Goal: Find contact information: Find contact information

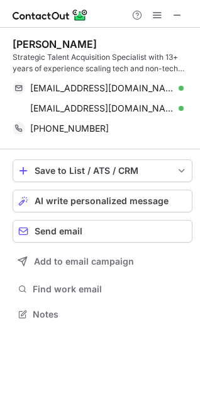
scroll to position [305, 200]
click at [176, 18] on span at bounding box center [178, 15] width 10 height 10
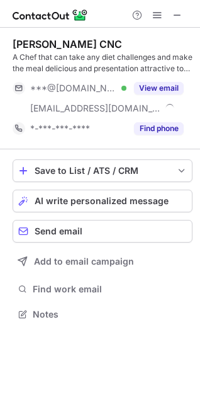
scroll to position [305, 200]
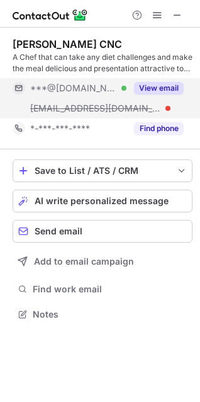
click at [168, 89] on button "View email" at bounding box center [159, 88] width 50 height 13
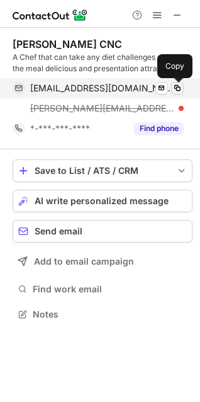
click at [178, 88] on span at bounding box center [178, 88] width 10 height 10
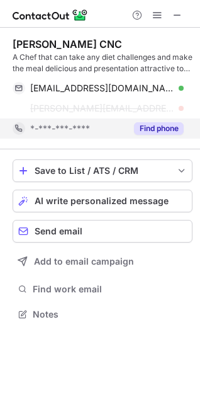
click at [169, 128] on button "Find phone" at bounding box center [159, 128] width 50 height 13
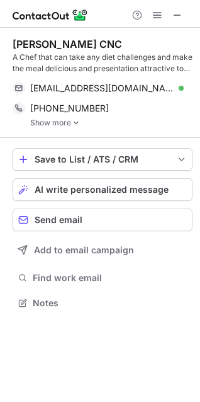
scroll to position [6, 6]
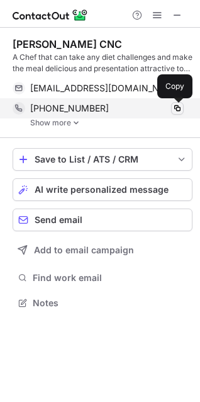
click at [177, 110] on span at bounding box center [178, 108] width 10 height 10
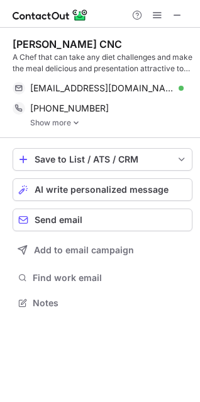
click at [74, 122] on img at bounding box center [76, 122] width 8 height 9
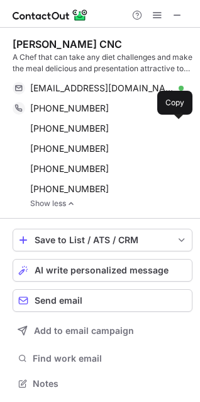
scroll to position [375, 200]
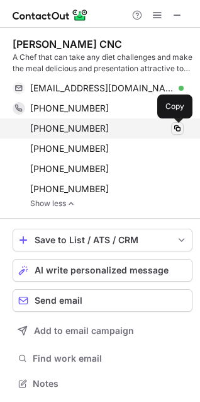
click at [176, 128] on span at bounding box center [178, 128] width 10 height 10
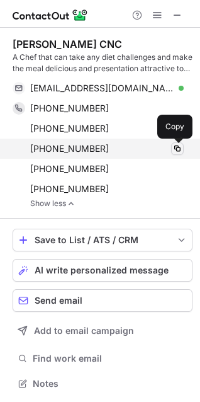
click at [180, 147] on span at bounding box center [178, 149] width 10 height 10
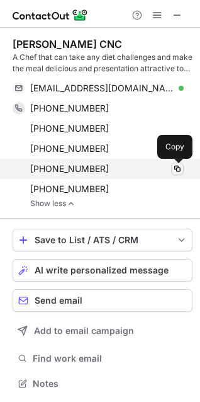
click at [176, 169] on span at bounding box center [178, 169] width 10 height 10
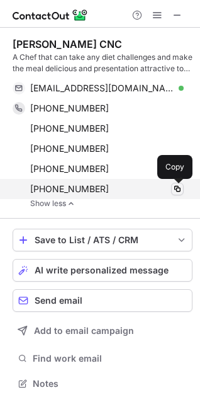
click at [177, 189] on span at bounding box center [178, 189] width 10 height 10
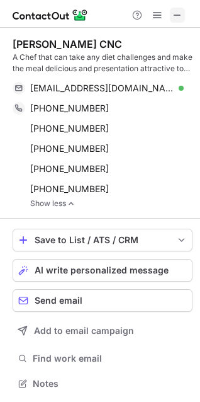
click at [177, 13] on span at bounding box center [178, 15] width 10 height 10
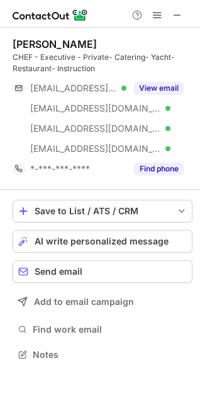
scroll to position [345, 200]
click at [181, 13] on span at bounding box center [178, 15] width 10 height 10
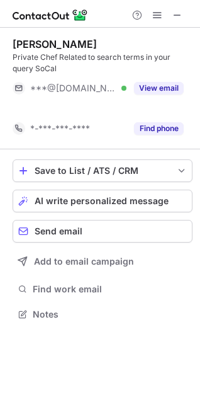
scroll to position [285, 200]
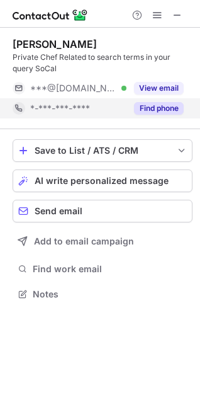
click at [156, 112] on button "Find phone" at bounding box center [159, 108] width 50 height 13
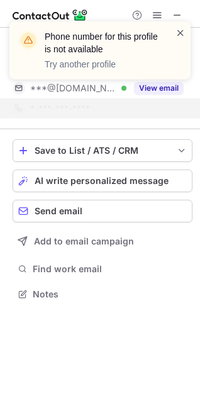
click at [181, 32] on span at bounding box center [181, 32] width 10 height 13
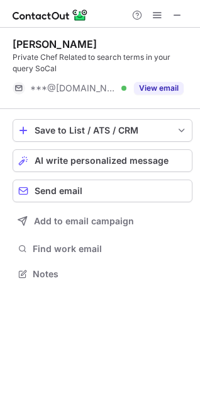
scroll to position [265, 200]
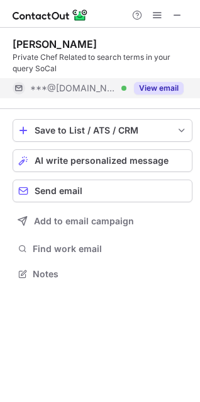
click at [146, 89] on button "View email" at bounding box center [159, 88] width 50 height 13
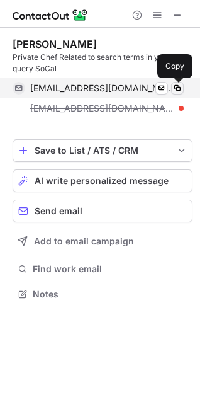
click at [180, 89] on span at bounding box center [178, 88] width 10 height 10
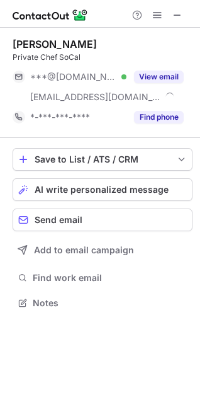
scroll to position [294, 200]
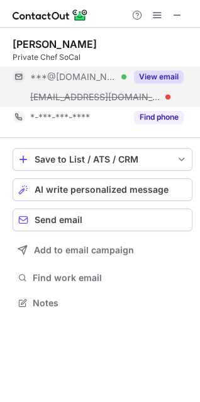
click at [153, 76] on button "View email" at bounding box center [159, 77] width 50 height 13
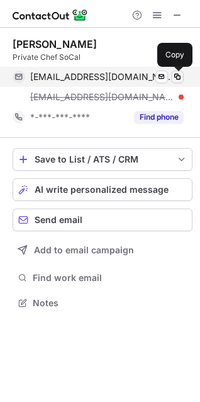
click at [178, 77] on span at bounding box center [178, 77] width 10 height 10
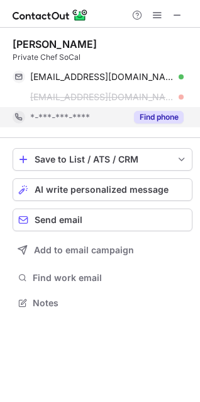
click at [151, 116] on button "Find phone" at bounding box center [159, 117] width 50 height 13
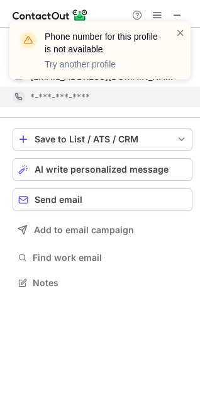
scroll to position [273, 200]
click at [180, 32] on span at bounding box center [181, 32] width 10 height 13
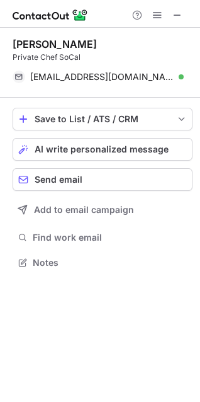
scroll to position [253, 200]
click at [178, 18] on span at bounding box center [178, 15] width 10 height 10
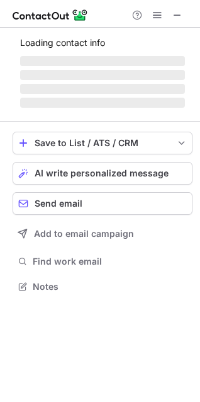
scroll to position [345, 200]
